Goal: Task Accomplishment & Management: Manage account settings

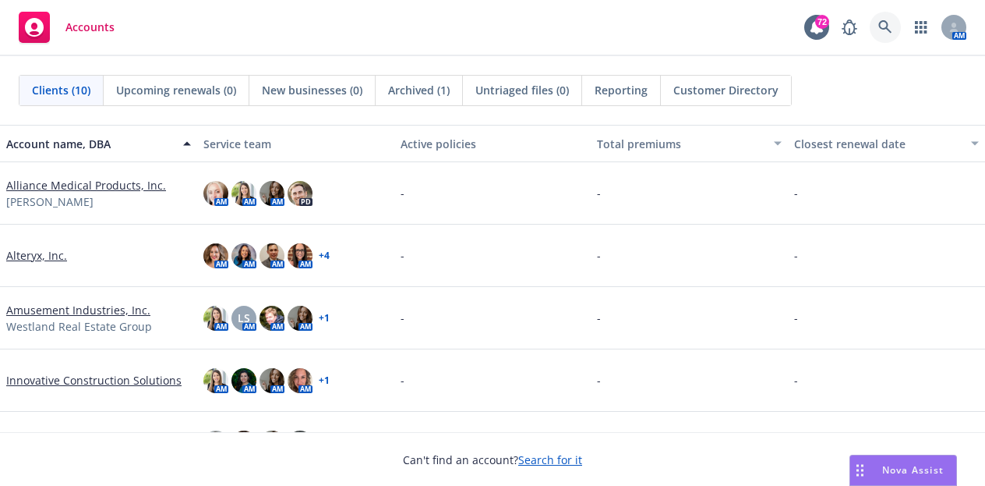
click at [881, 30] on icon at bounding box center [886, 27] width 14 height 14
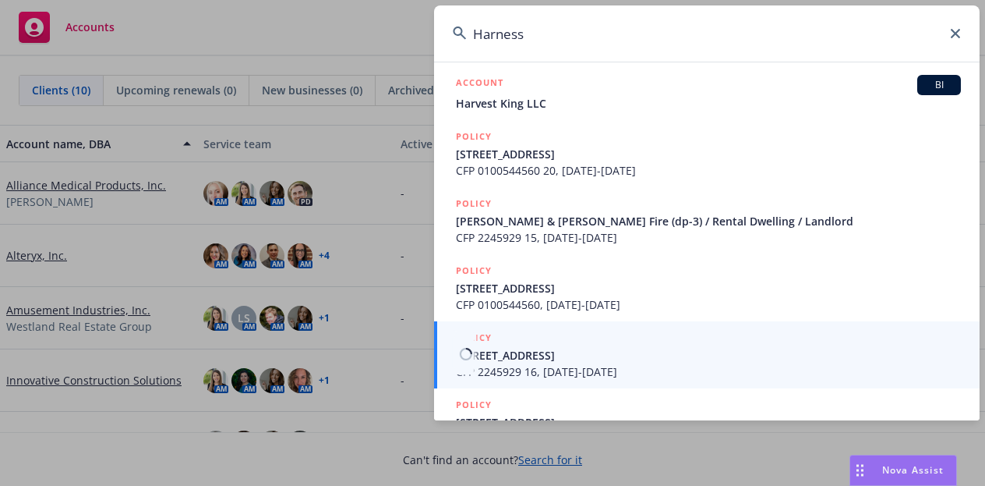
scroll to position [411, 0]
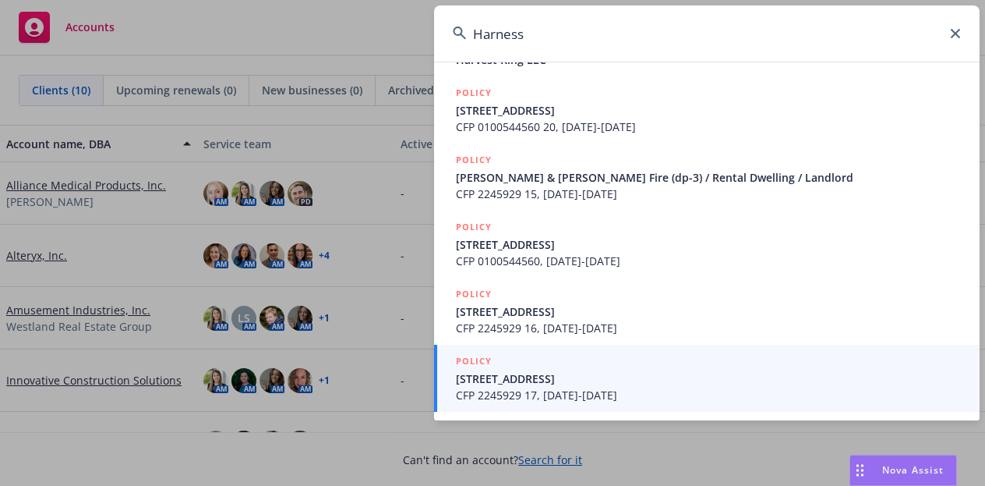
type input "Harness"
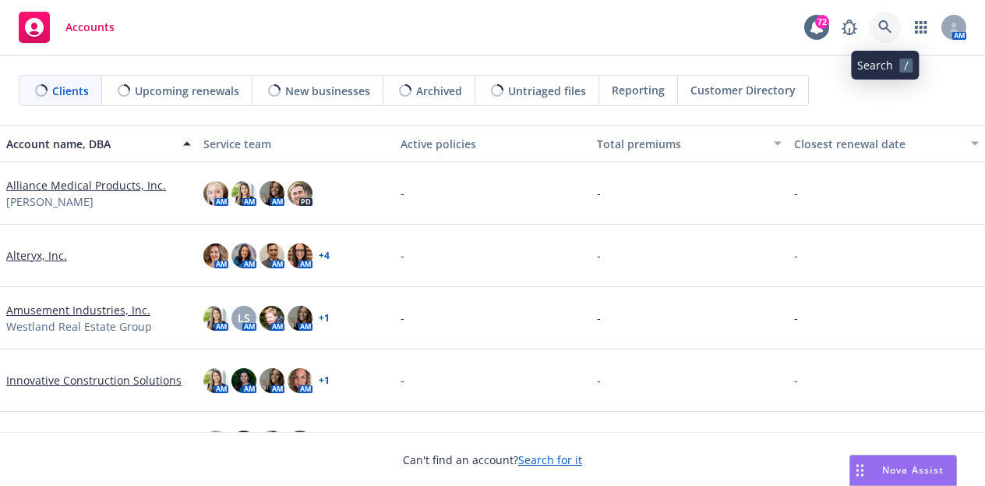
click at [890, 16] on link at bounding box center [885, 27] width 31 height 31
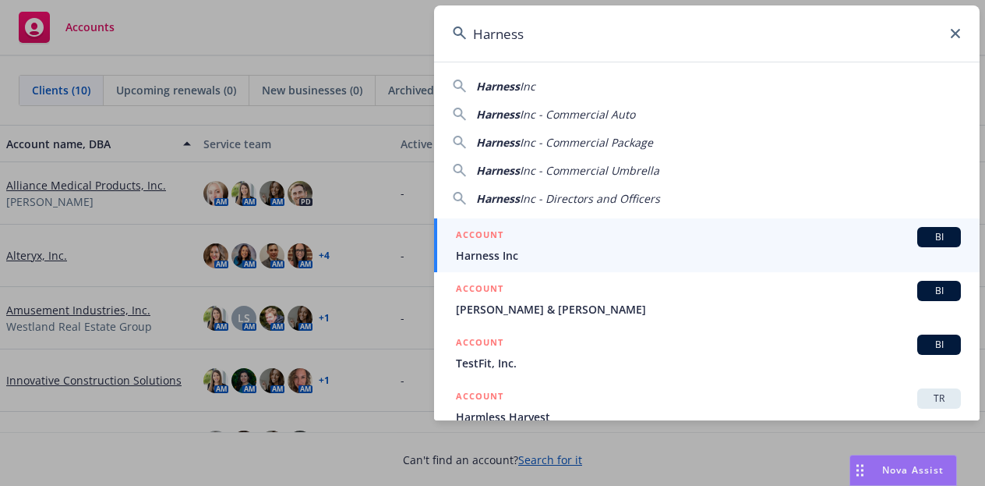
click at [543, 89] on div "Harness Inc" at bounding box center [707, 86] width 508 height 16
type input "Harness Inc"
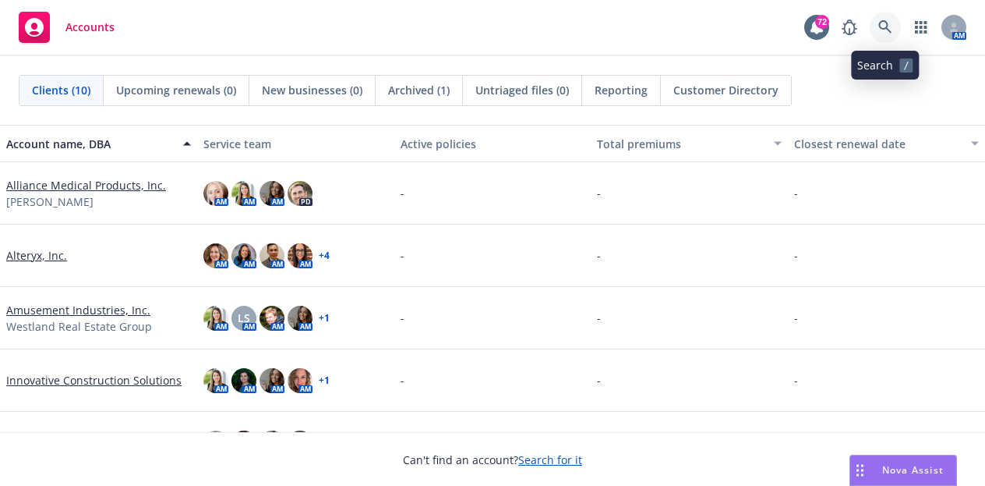
click at [881, 32] on icon at bounding box center [886, 27] width 14 height 14
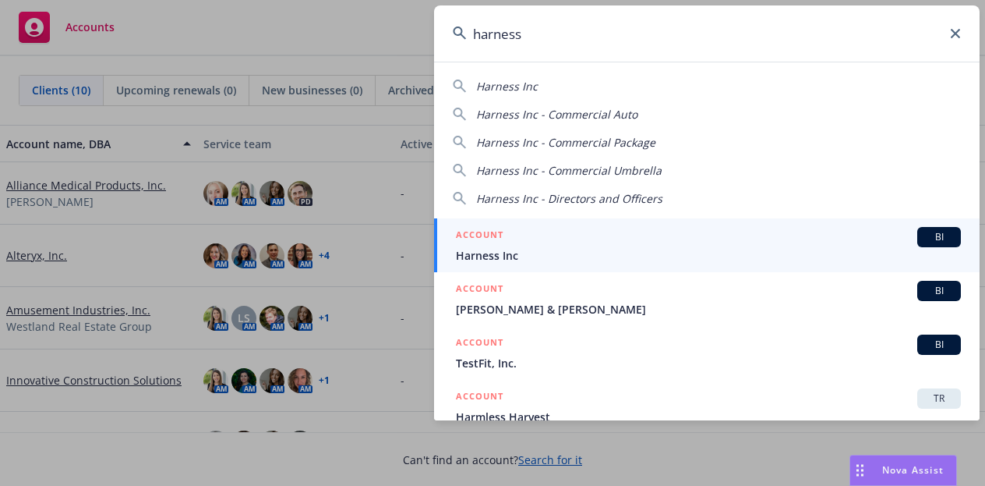
type input "harness"
click at [952, 30] on icon at bounding box center [955, 33] width 9 height 9
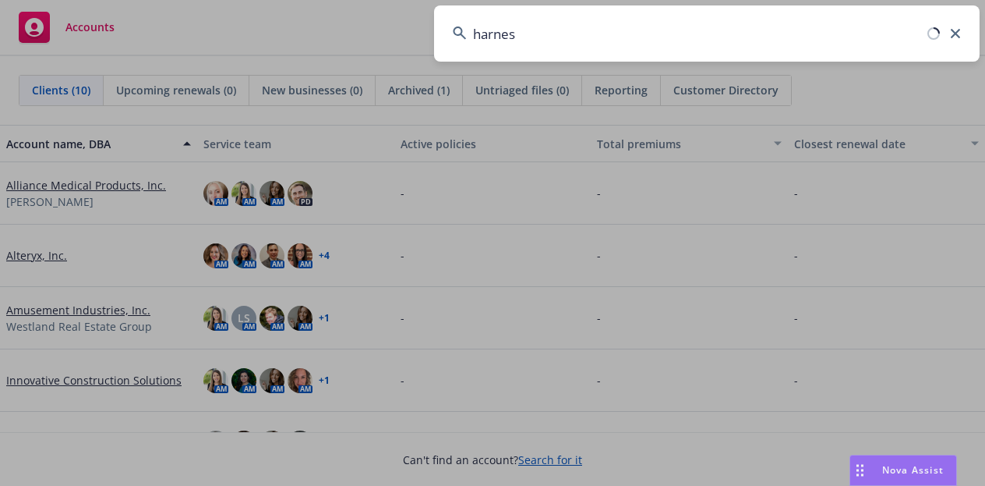
type input "harness"
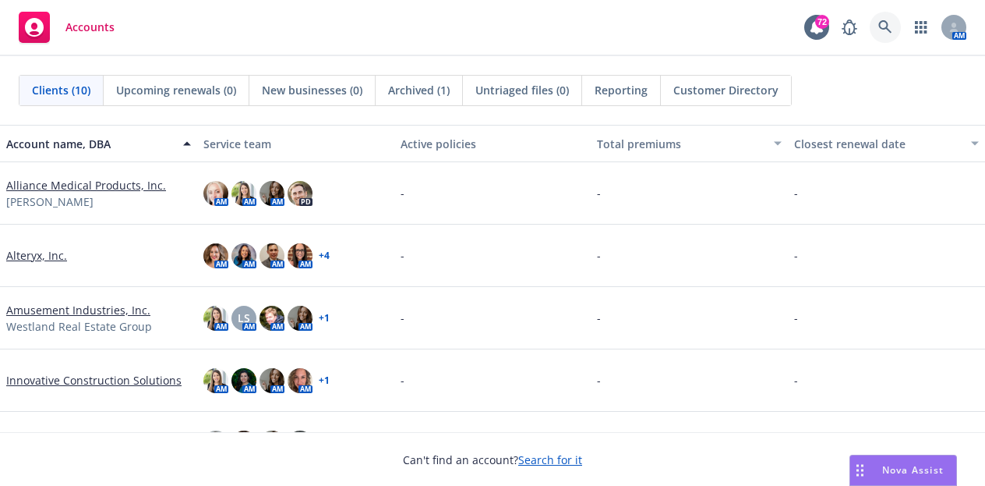
click at [886, 24] on icon at bounding box center [886, 27] width 14 height 14
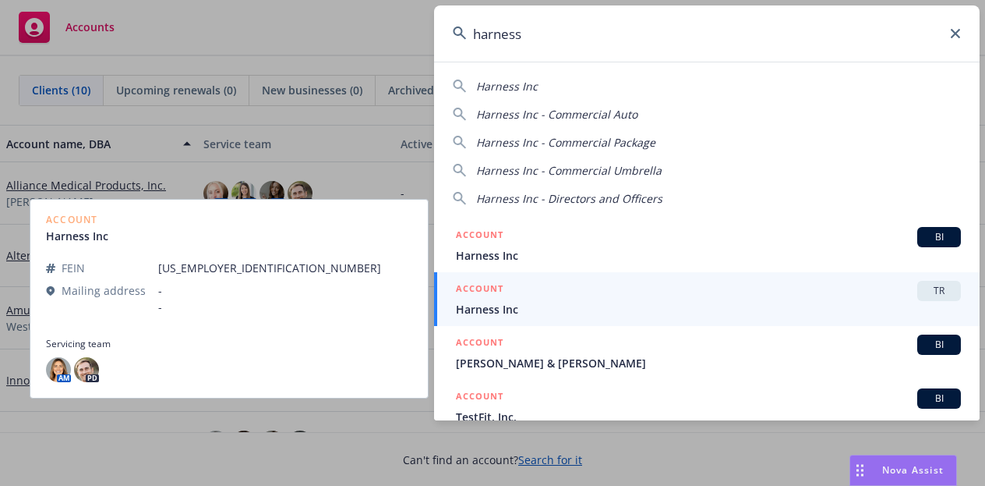
type input "harness"
click at [712, 299] on div "ACCOUNT TR" at bounding box center [708, 291] width 505 height 20
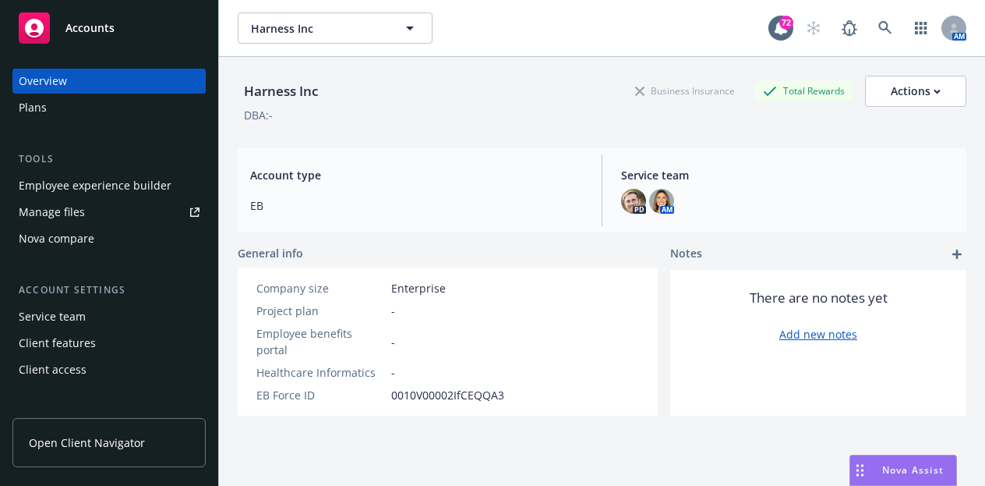
click at [97, 113] on div "Plans" at bounding box center [109, 107] width 181 height 25
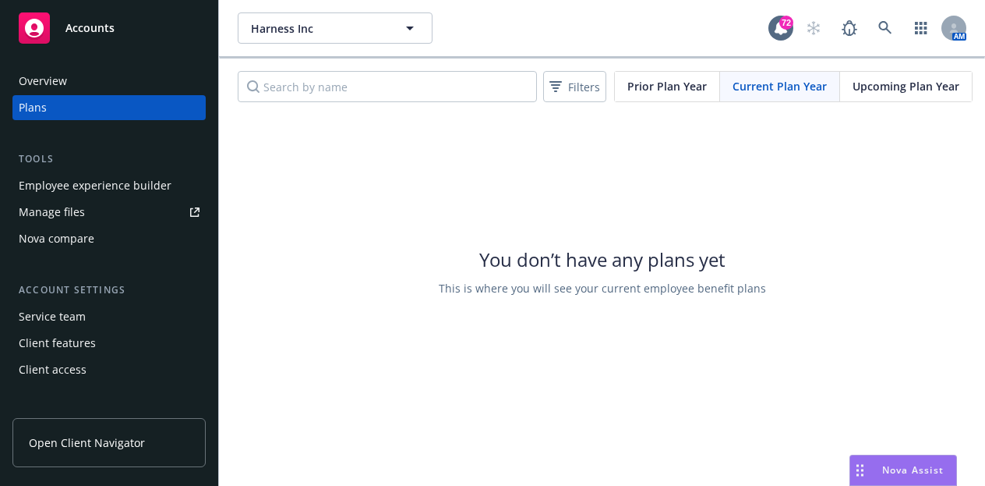
click at [100, 210] on link "Manage files" at bounding box center [108, 212] width 193 height 25
click at [77, 370] on div "Client access" at bounding box center [53, 369] width 68 height 25
click at [92, 373] on div "Client access" at bounding box center [109, 369] width 181 height 25
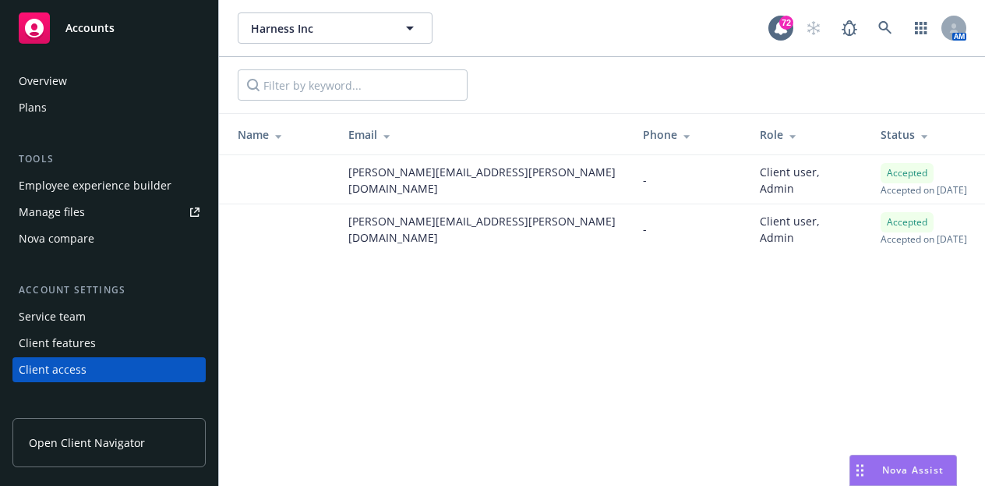
click at [666, 384] on div "Harness Inc Harness Inc 72 AM Name Email Phone Role Status [PERSON_NAME][EMAIL_…" at bounding box center [602, 243] width 766 height 486
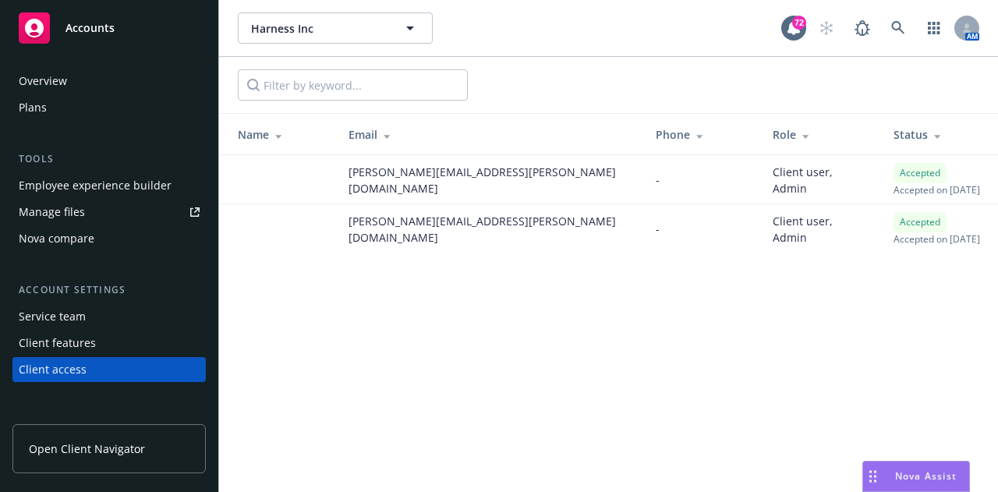
click at [738, 90] on div at bounding box center [608, 85] width 779 height 56
click at [831, 76] on div at bounding box center [608, 85] width 779 height 56
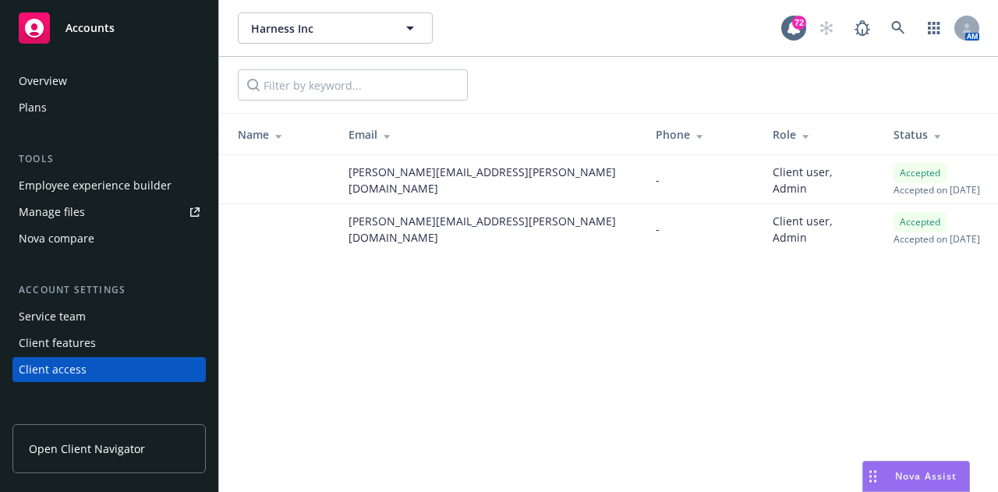
click at [878, 62] on div at bounding box center [608, 85] width 779 height 56
click at [907, 24] on link at bounding box center [898, 27] width 31 height 31
click at [393, 88] on input "Filter by keyword..." at bounding box center [353, 84] width 230 height 31
click at [409, 280] on div "Harness Inc Harness Inc 72 AM Name Email Phone Role Status [PERSON_NAME][EMAIL_…" at bounding box center [608, 246] width 779 height 492
